Goal: Find specific page/section: Find specific page/section

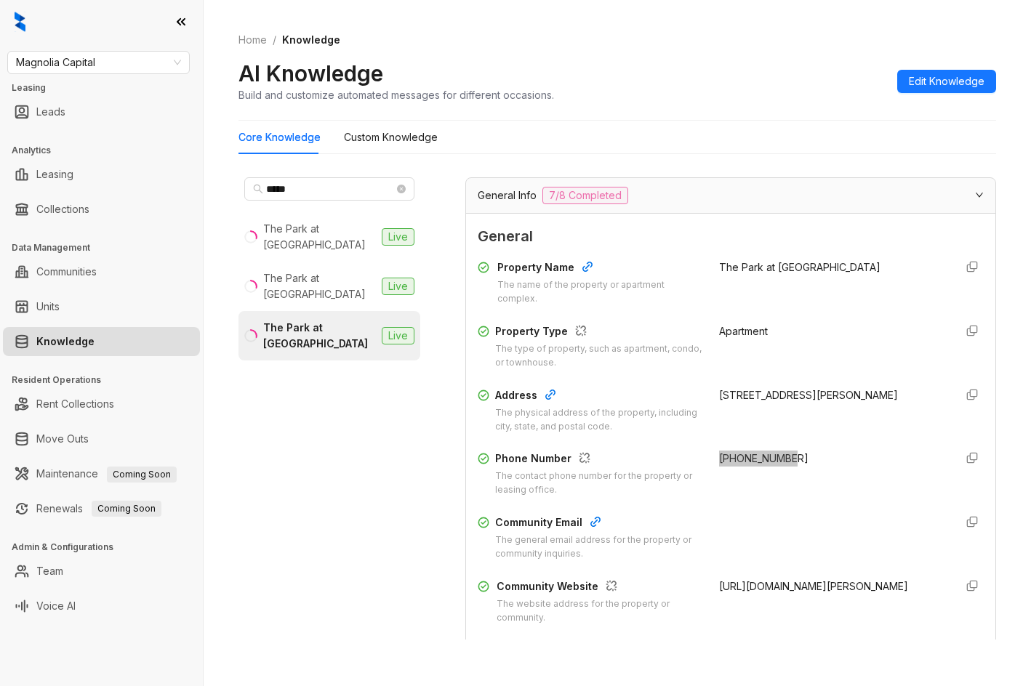
scroll to position [73, 0]
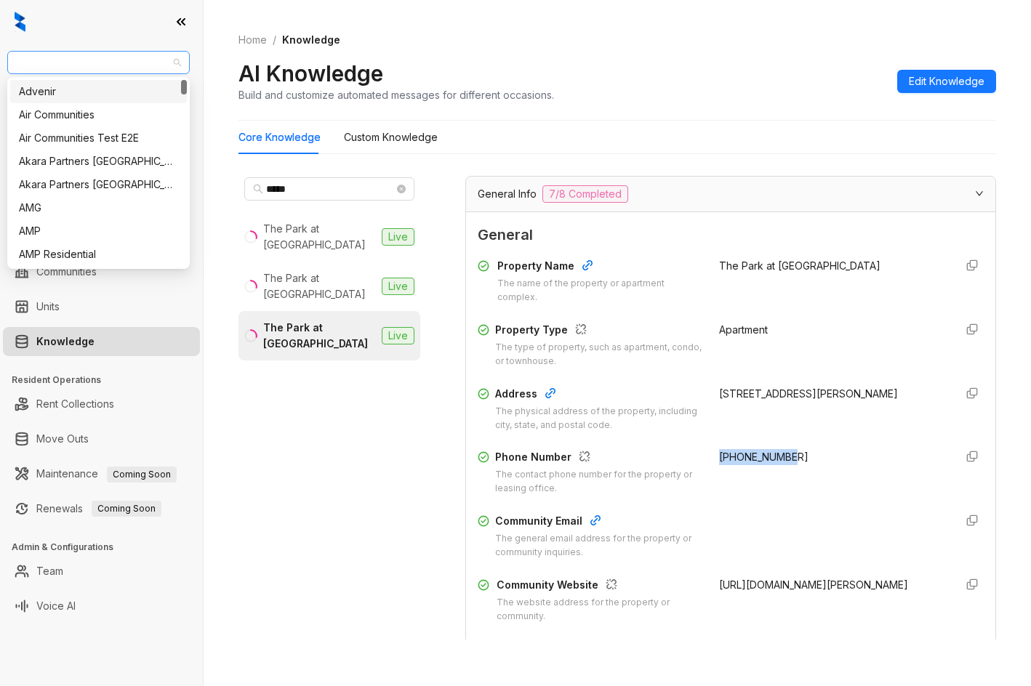
click at [132, 64] on span "Magnolia Capital" at bounding box center [98, 63] width 165 height 22
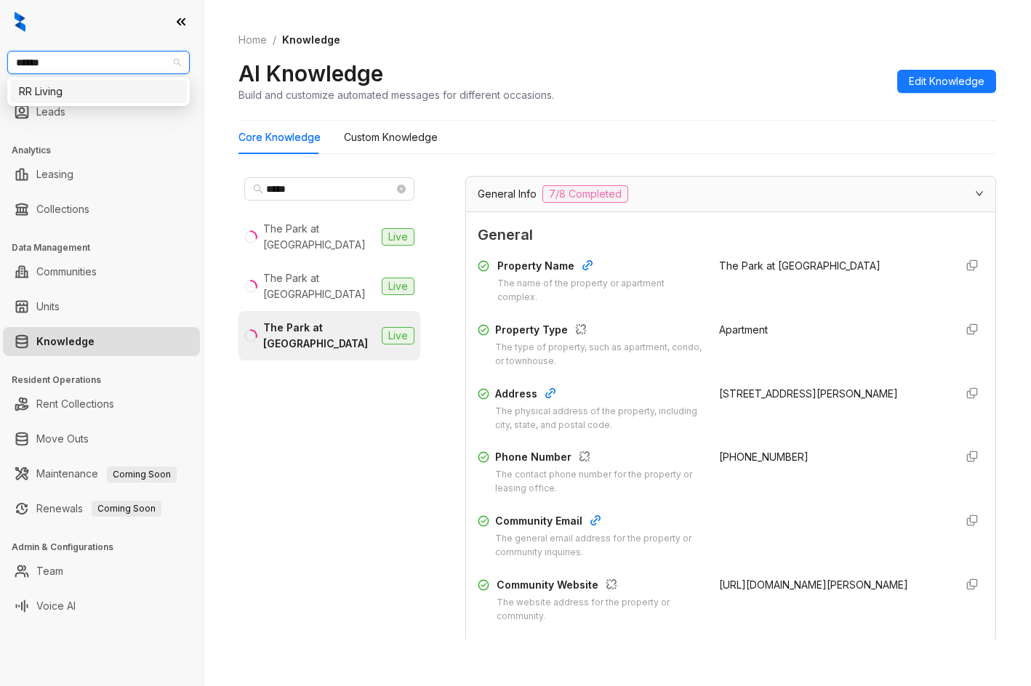
type input "*******"
click at [114, 99] on div "RR Living" at bounding box center [98, 92] width 159 height 16
